Goal: Transaction & Acquisition: Purchase product/service

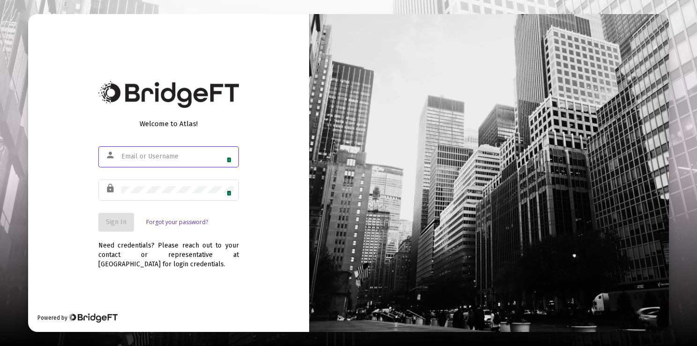
click at [181, 153] on input "text" at bounding box center [177, 156] width 112 height 7
type input "connie@adkretirement.com"
click at [125, 218] on span "Sign In" at bounding box center [116, 222] width 21 height 8
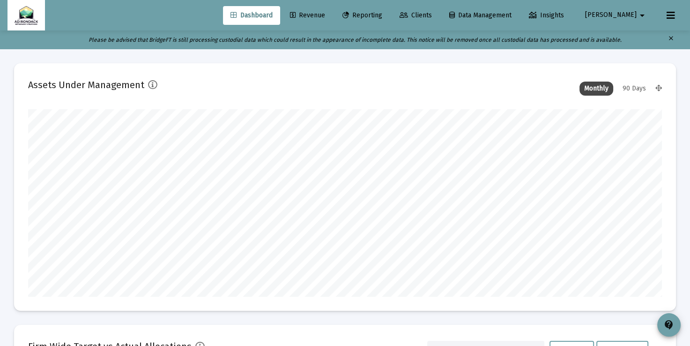
scroll to position [187, 633]
type input "[DATE]"
type input "2025-09-26"
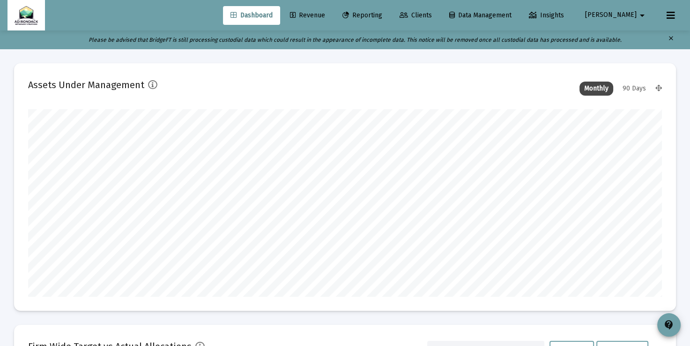
scroll to position [187, 633]
type input "2025-09-26"
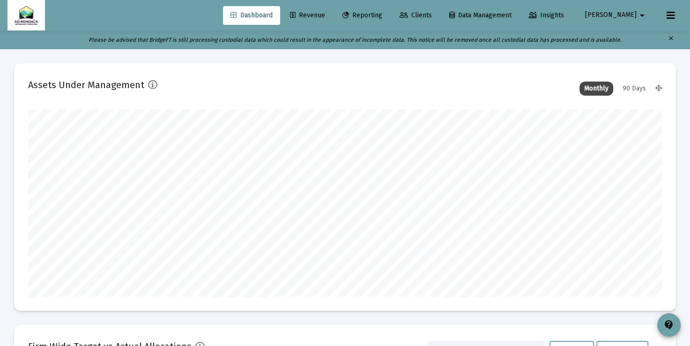
scroll to position [187, 633]
type input "[DATE]"
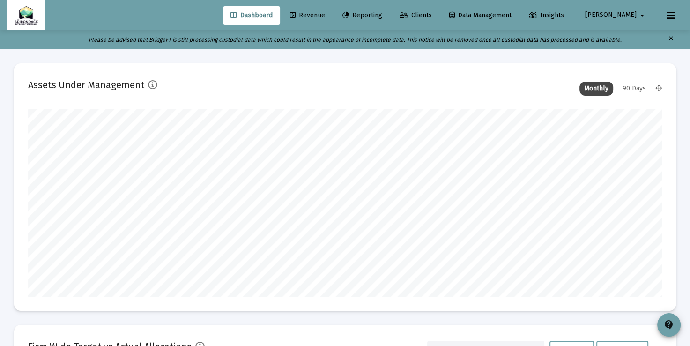
scroll to position [187, 341]
type input "2025-09-29"
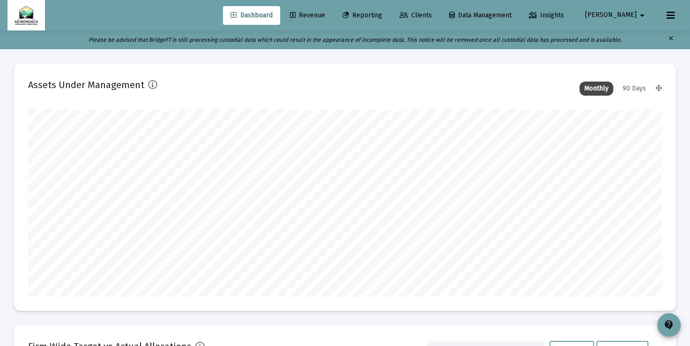
scroll to position [187, 633]
type input "[DATE]"
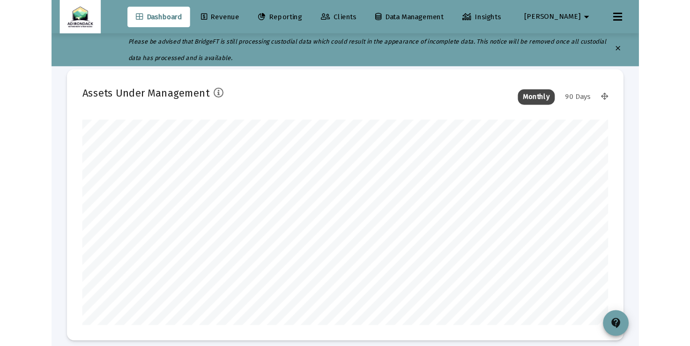
scroll to position [187, 341]
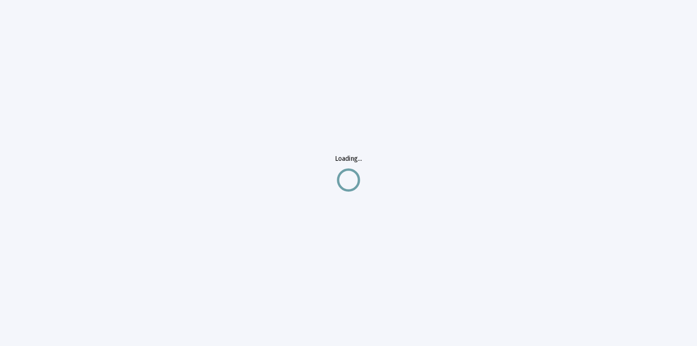
click at [41, 46] on div "Loading..." at bounding box center [348, 173] width 697 height 346
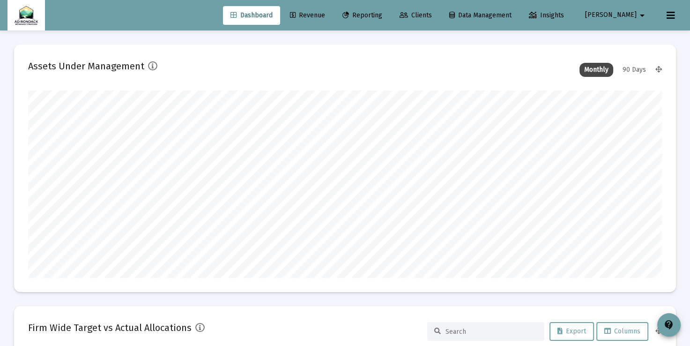
scroll to position [187, 341]
type input "[DATE]"
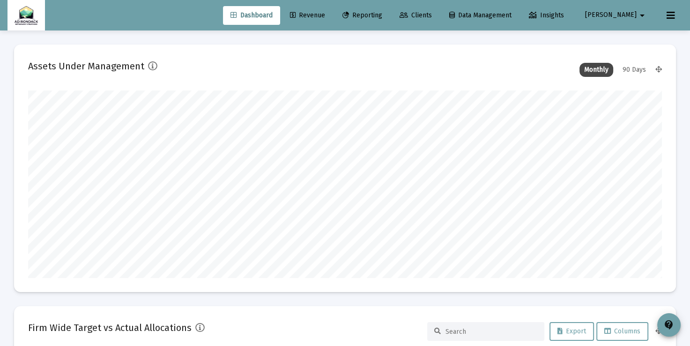
click at [325, 17] on span "Revenue" at bounding box center [307, 15] width 35 height 8
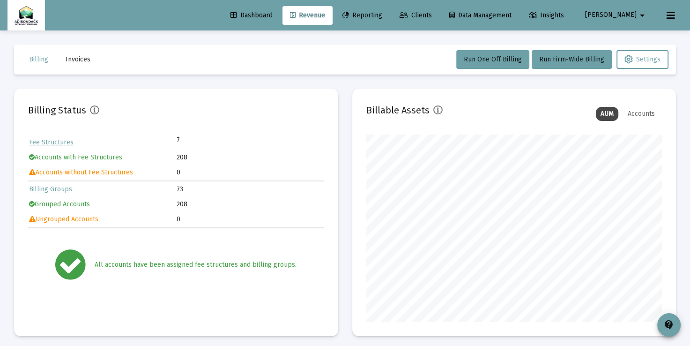
scroll to position [187, 296]
click at [590, 65] on button "Run Firm-Wide Billing" at bounding box center [572, 59] width 80 height 19
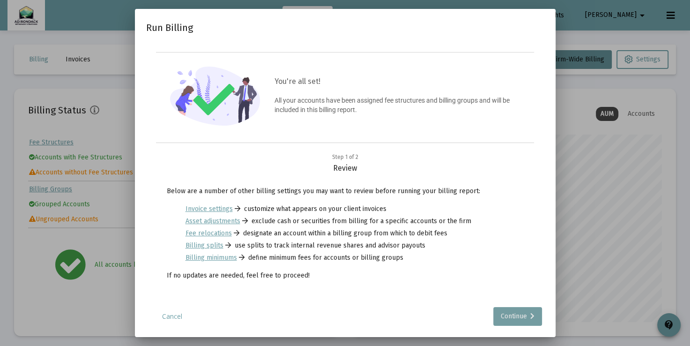
click at [502, 321] on div "Continue" at bounding box center [518, 316] width 34 height 19
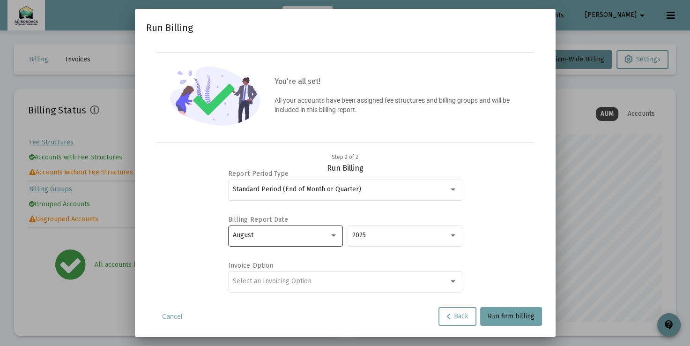
click at [334, 234] on div at bounding box center [333, 235] width 5 height 2
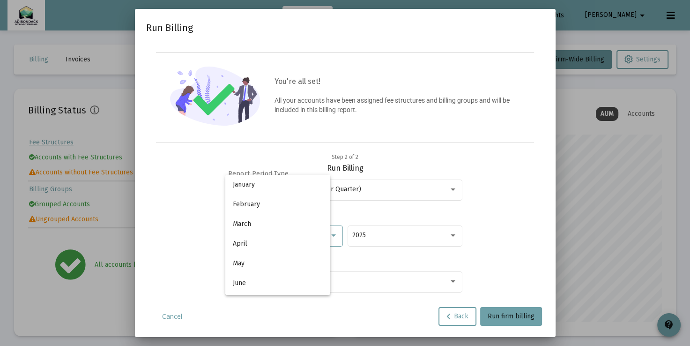
scroll to position [88, 0]
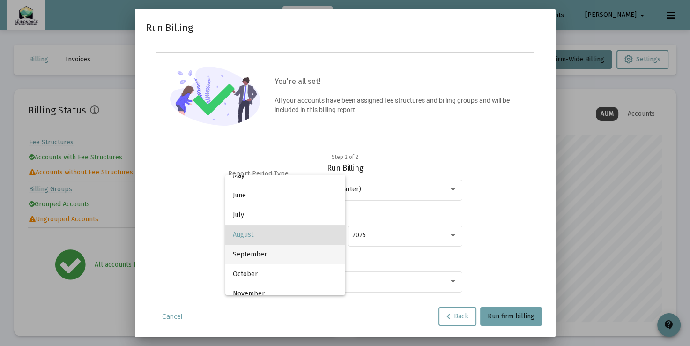
click at [316, 260] on span "September" at bounding box center [285, 255] width 105 height 20
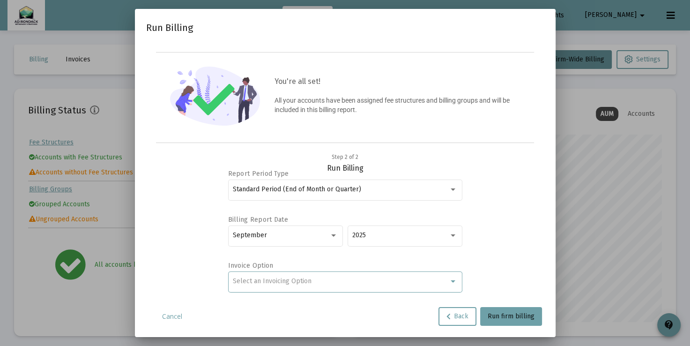
click at [456, 282] on div at bounding box center [453, 280] width 8 height 7
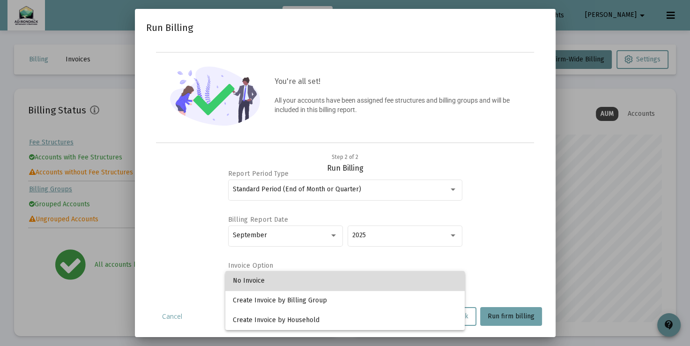
click at [434, 280] on span "No Invoice" at bounding box center [345, 281] width 224 height 20
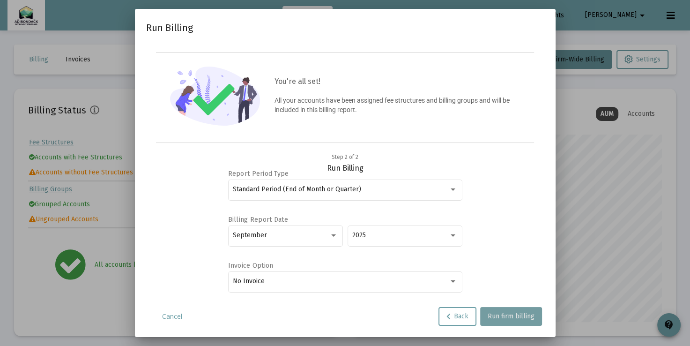
click at [517, 312] on span "Run firm billing" at bounding box center [511, 316] width 47 height 8
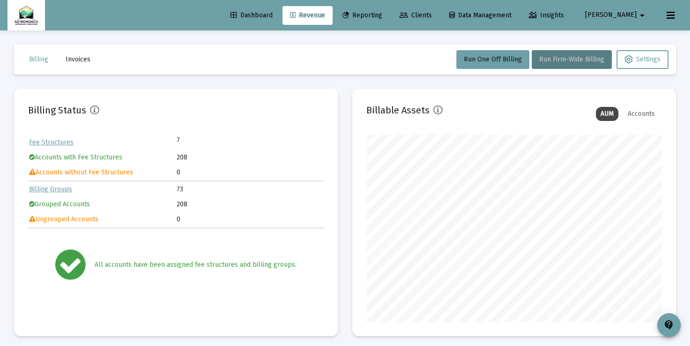
click at [648, 113] on div "Accounts" at bounding box center [641, 114] width 37 height 14
click at [602, 114] on div "AUM" at bounding box center [607, 114] width 22 height 14
